Goal: Check status: Check status

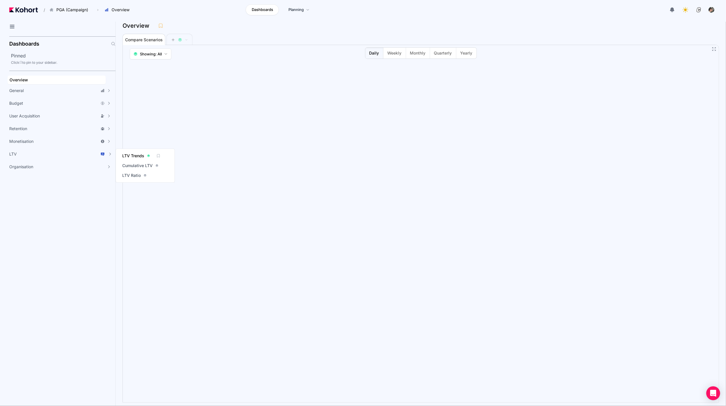
click at [138, 155] on span "LTV Trends" at bounding box center [133, 156] width 22 height 6
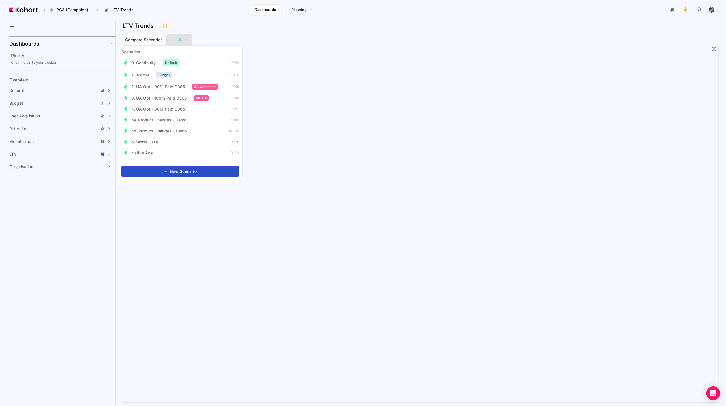
click at [175, 36] on button at bounding box center [179, 40] width 17 height 12
click at [145, 63] on span "0. Continuity" at bounding box center [143, 63] width 25 height 6
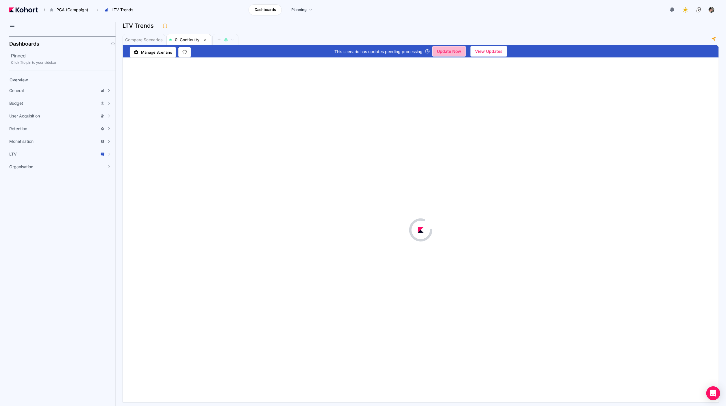
click at [450, 55] on span "Update Now" at bounding box center [449, 51] width 24 height 9
